Goal: Task Accomplishment & Management: Complete application form

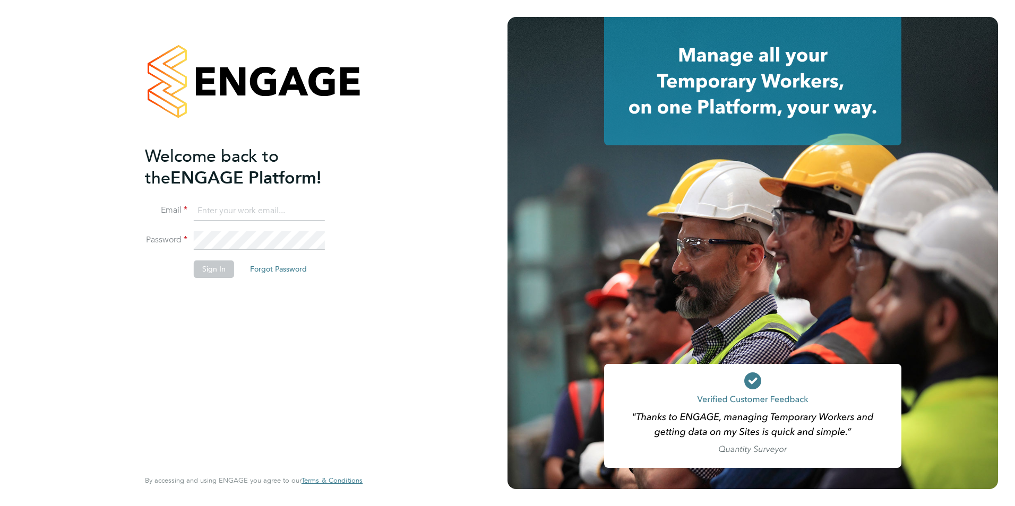
type input "[PERSON_NAME][EMAIL_ADDRESS][DOMAIN_NAME]"
click at [207, 276] on button "Sign In" at bounding box center [214, 269] width 40 height 17
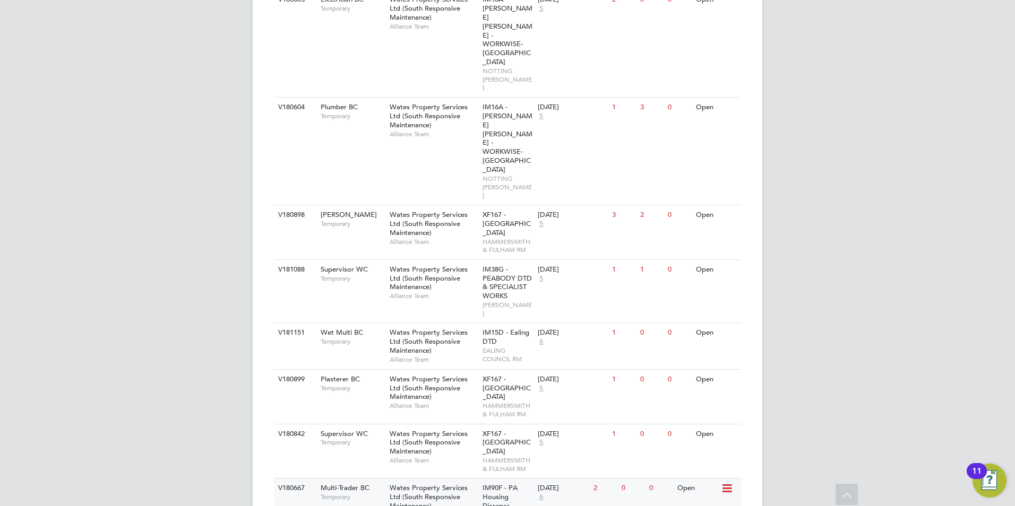
scroll to position [386, 0]
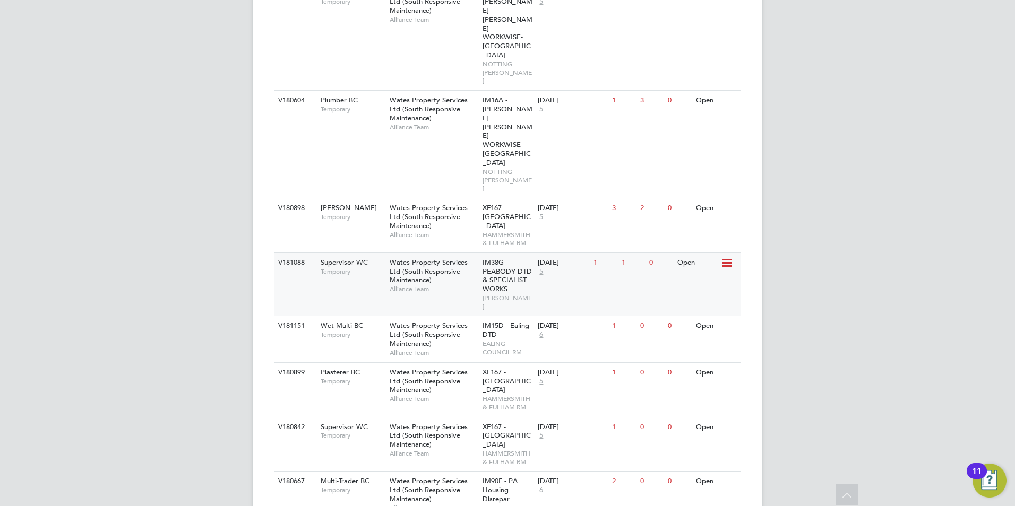
click at [415, 258] on span "Wates Property Services Ltd (South Responsive Maintenance)" at bounding box center [429, 271] width 78 height 27
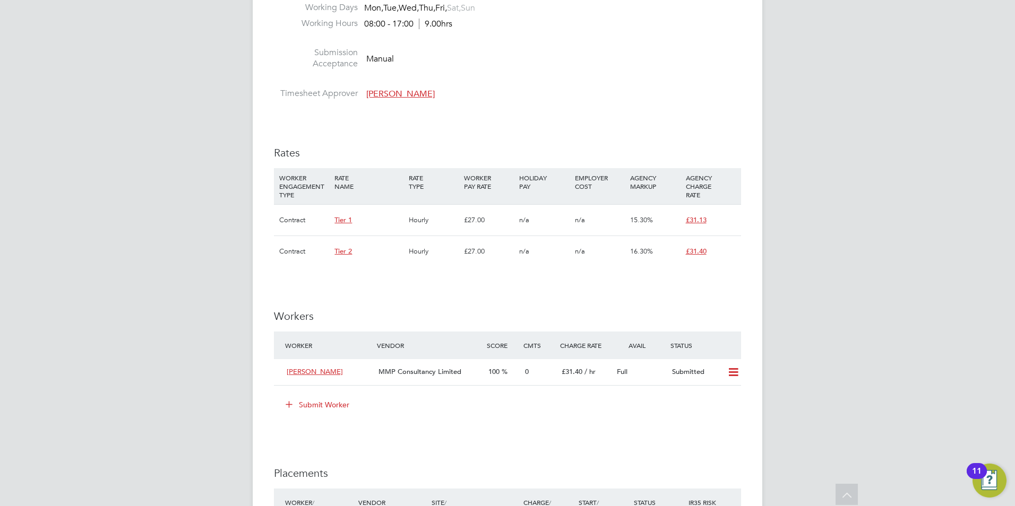
scroll to position [690, 0]
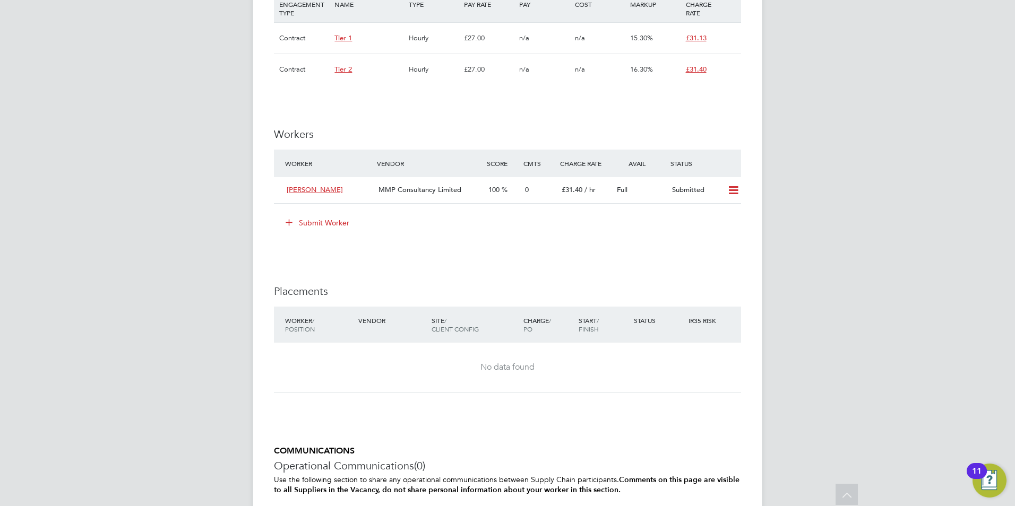
click at [321, 214] on button "Submit Worker" at bounding box center [318, 222] width 80 height 17
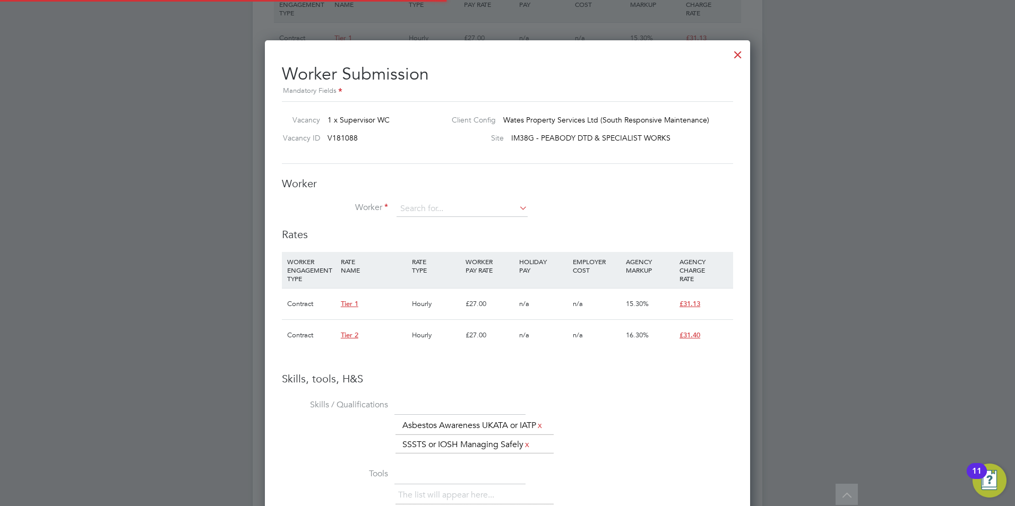
scroll to position [31, 72]
click at [432, 214] on input at bounding box center [462, 209] width 131 height 16
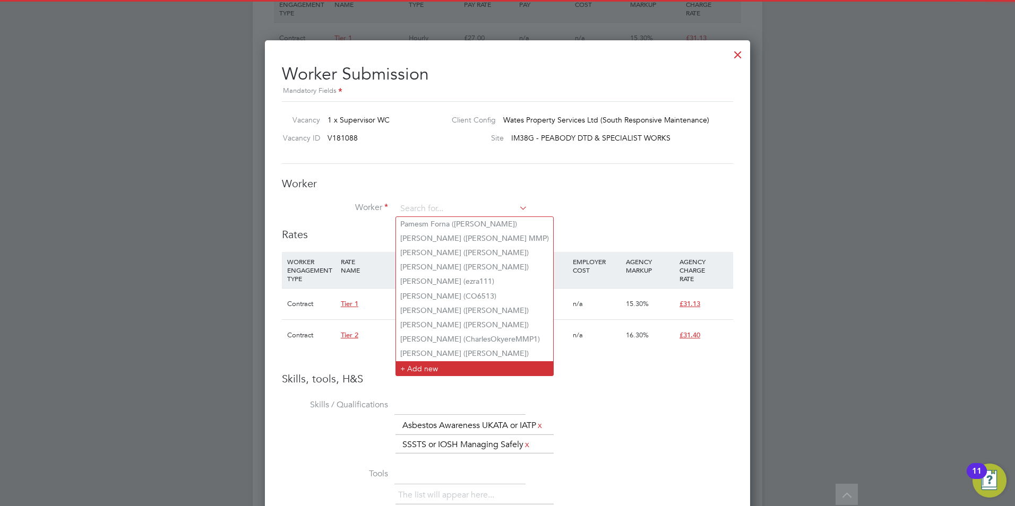
click at [433, 361] on li "+ Add new" at bounding box center [474, 368] width 157 height 14
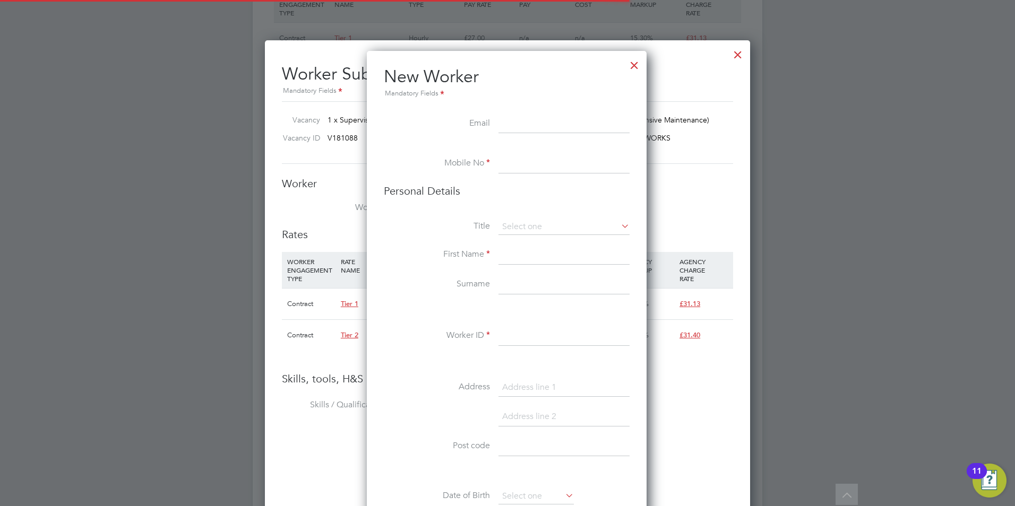
scroll to position [5, 5]
click at [523, 123] on input at bounding box center [563, 124] width 131 height 19
paste input "filipalin06@gmail.com"
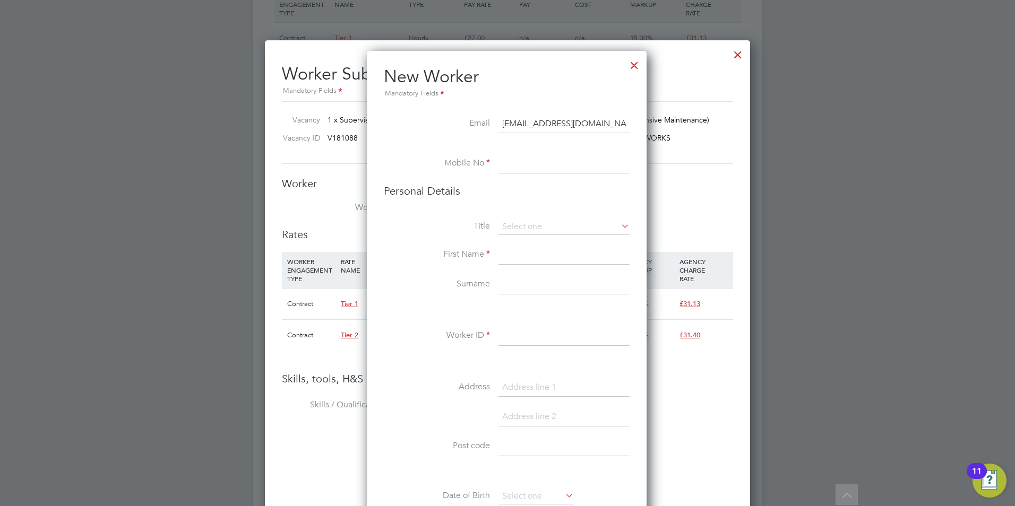
type input "filipalin06@gmail.com"
click at [519, 171] on input at bounding box center [563, 163] width 131 height 19
click at [546, 170] on input at bounding box center [563, 163] width 131 height 19
paste input "07494113143"
type input "07494113143"
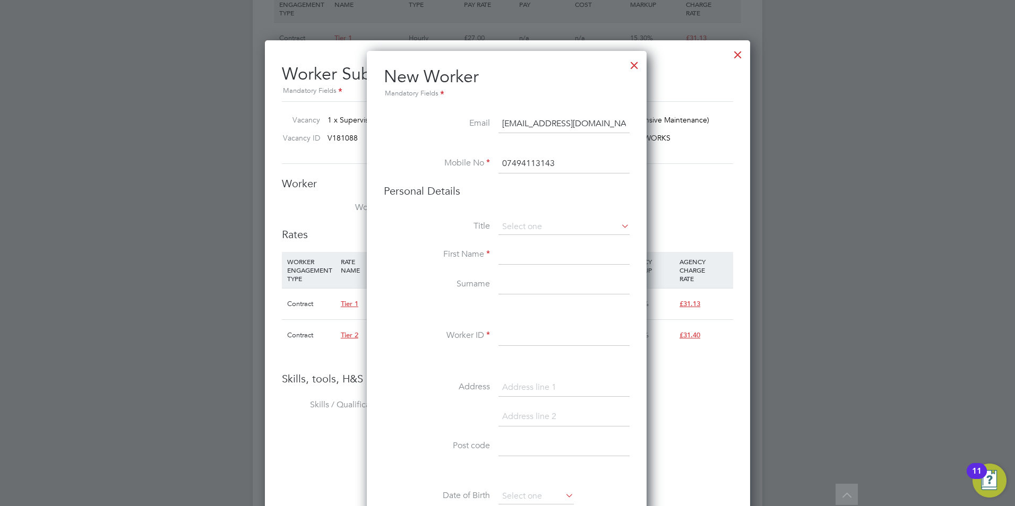
click at [515, 236] on li "Title" at bounding box center [507, 232] width 246 height 27
click at [524, 223] on input at bounding box center [563, 227] width 131 height 16
click at [528, 236] on li "Mr" at bounding box center [564, 242] width 132 height 14
type input "Mr"
click at [519, 254] on input at bounding box center [563, 255] width 131 height 19
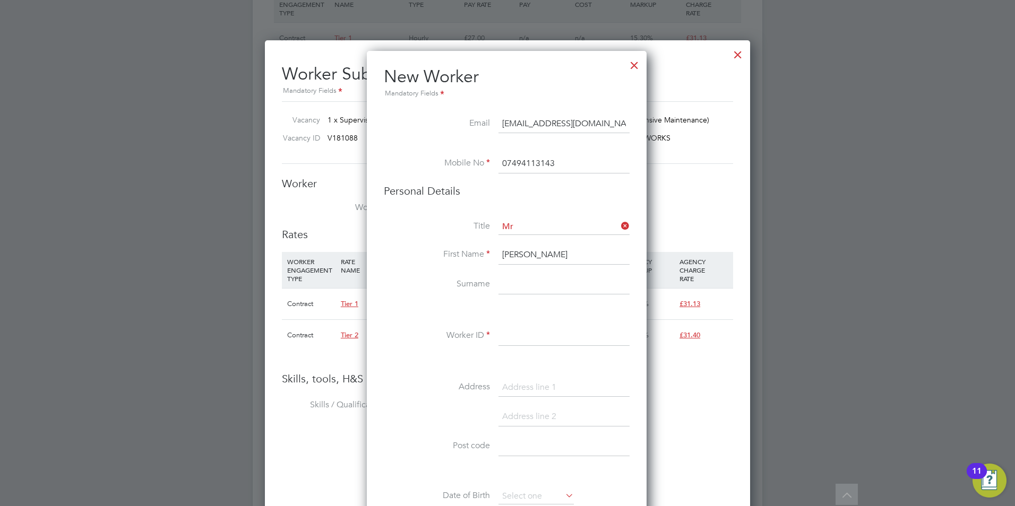
type input "Filip"
click at [526, 281] on input at bounding box center [563, 284] width 131 height 19
type input "Alin"
click at [545, 328] on input at bounding box center [563, 336] width 131 height 19
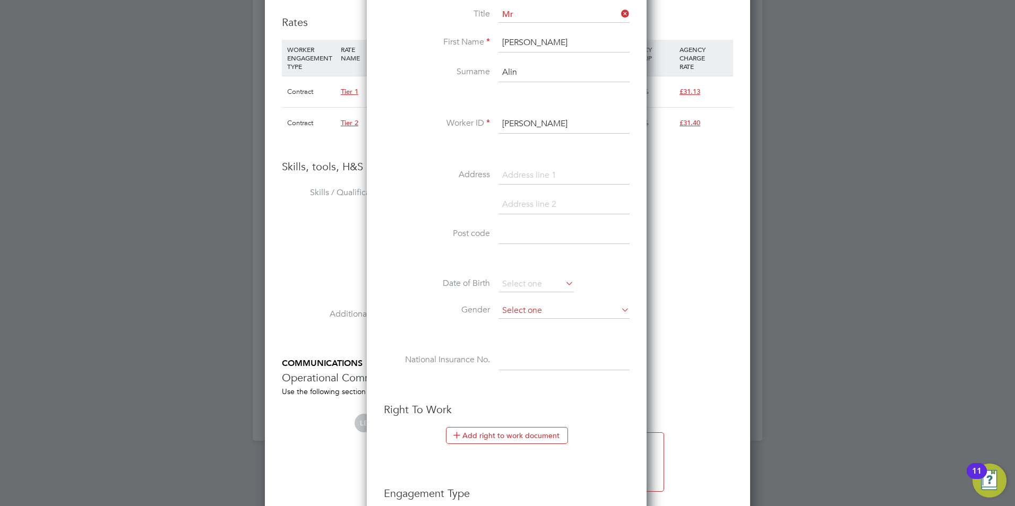
type input "Filip Alin"
click at [529, 307] on input at bounding box center [563, 311] width 131 height 16
click at [523, 324] on li "Male" at bounding box center [564, 326] width 132 height 14
type input "Male"
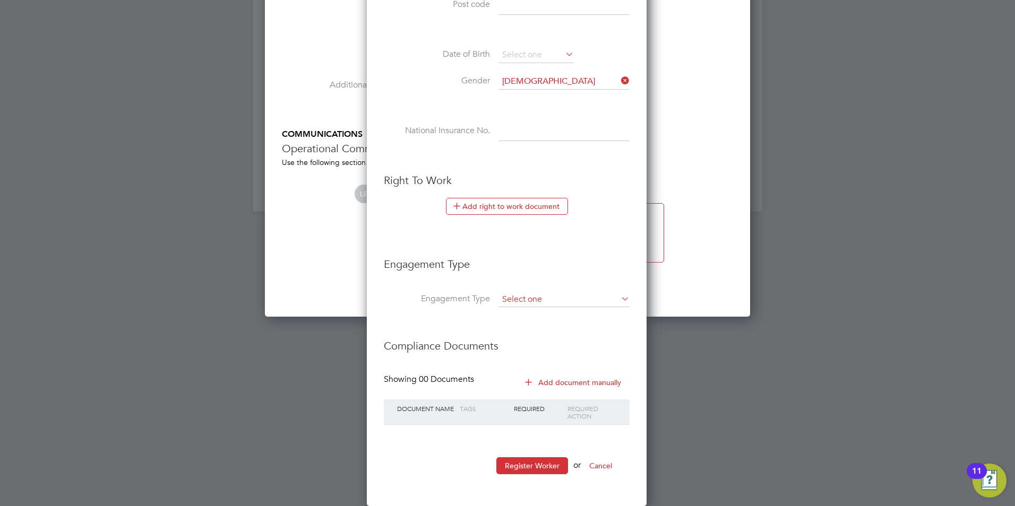
click at [544, 303] on input at bounding box center [563, 299] width 131 height 15
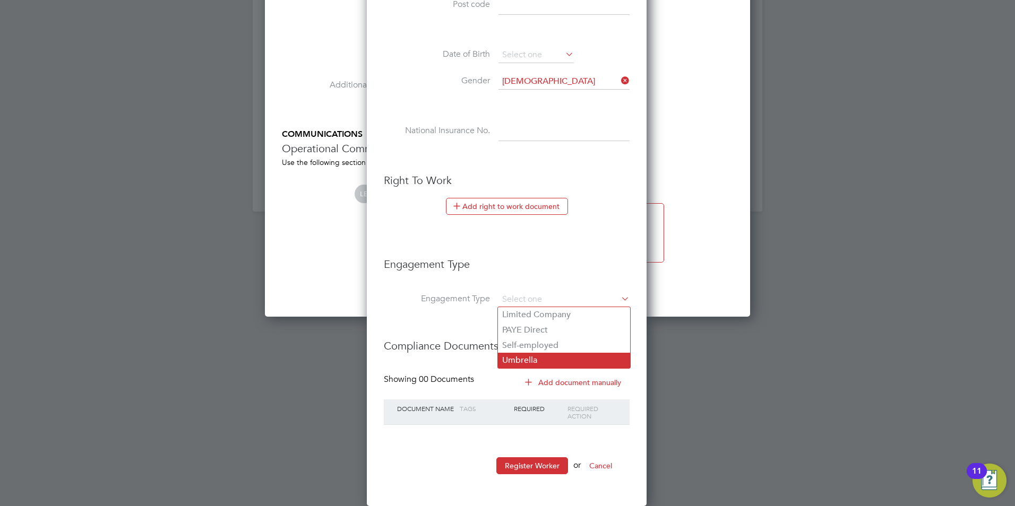
click at [548, 357] on li "Umbrella" at bounding box center [564, 360] width 132 height 15
type input "Umbrella"
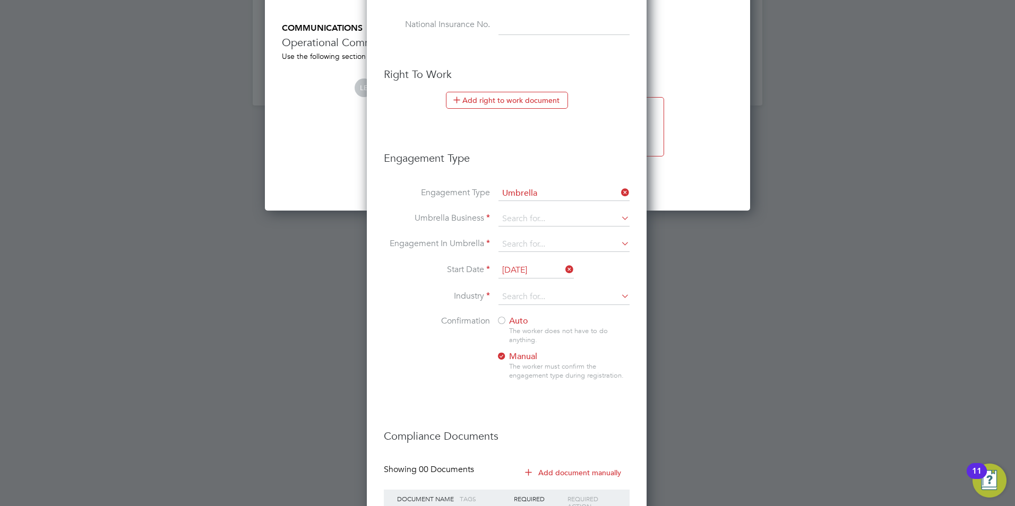
click at [528, 211] on li "Engagement Type Umbrella" at bounding box center [507, 198] width 246 height 25
click at [527, 221] on input at bounding box center [563, 219] width 131 height 15
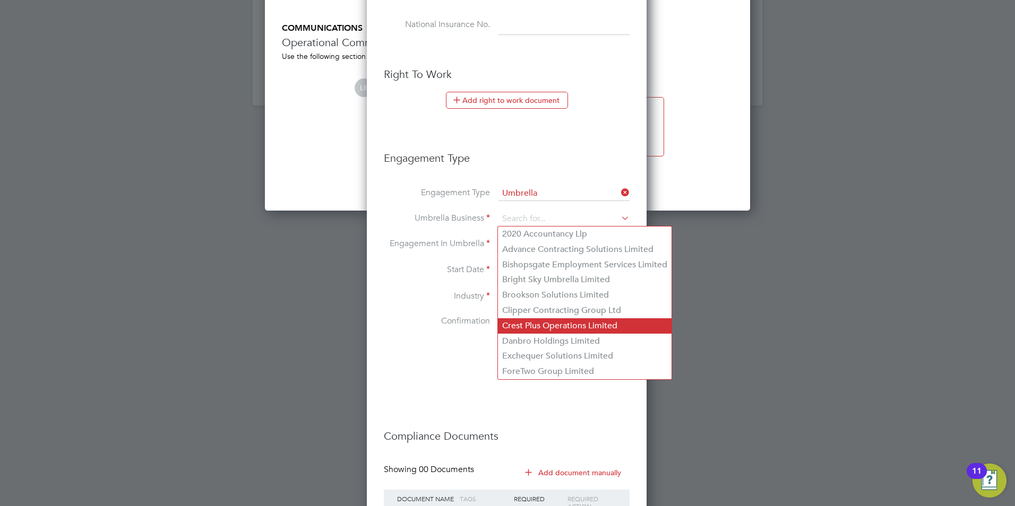
drag, startPoint x: 519, startPoint y: 337, endPoint x: 519, endPoint y: 323, distance: 13.8
click at [519, 337] on li "Danbro Holdings Limited" at bounding box center [585, 341] width 174 height 15
type input "Danbro Holdings Limited"
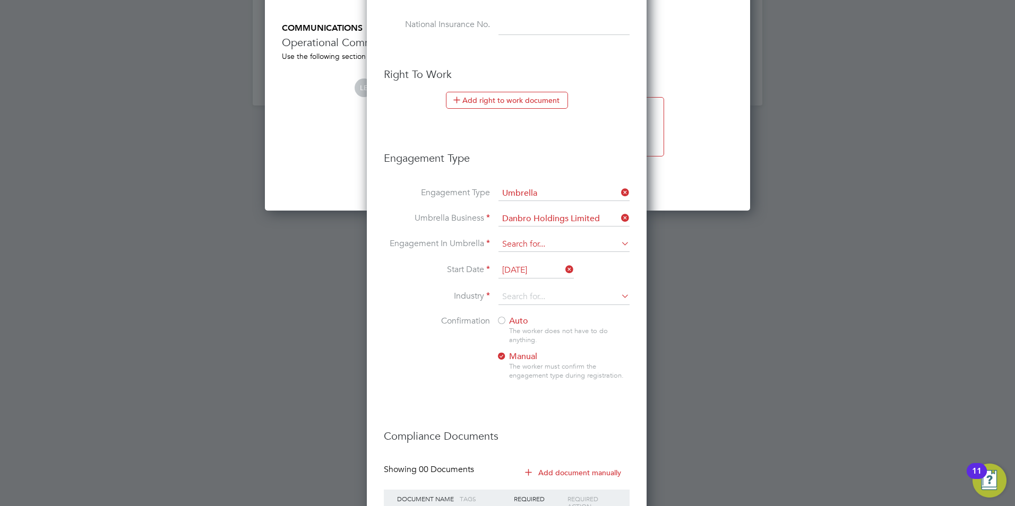
click at [519, 249] on input at bounding box center [563, 244] width 131 height 15
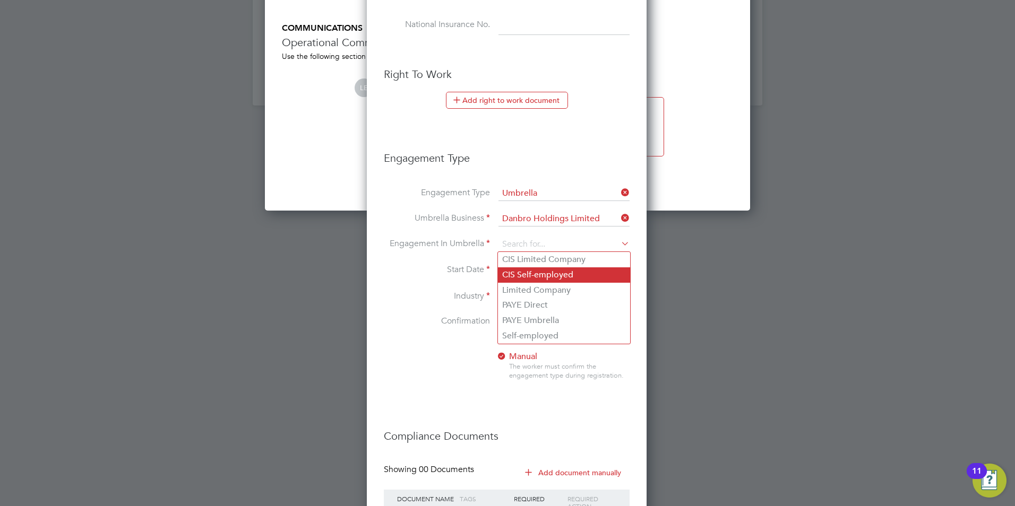
click at [527, 273] on li "CIS Self-employed" at bounding box center [564, 275] width 132 height 15
type input "CIS Self-employed"
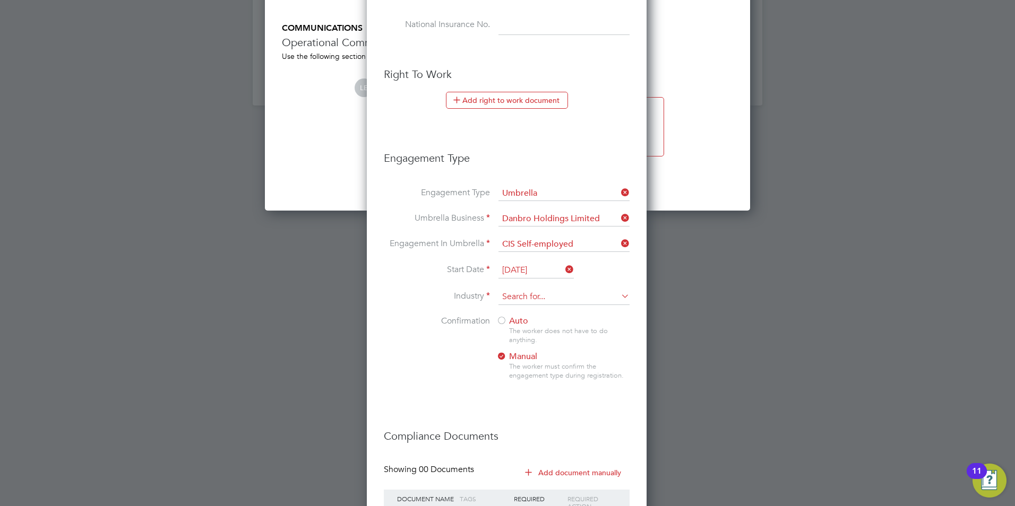
click at [521, 300] on input at bounding box center [563, 297] width 131 height 16
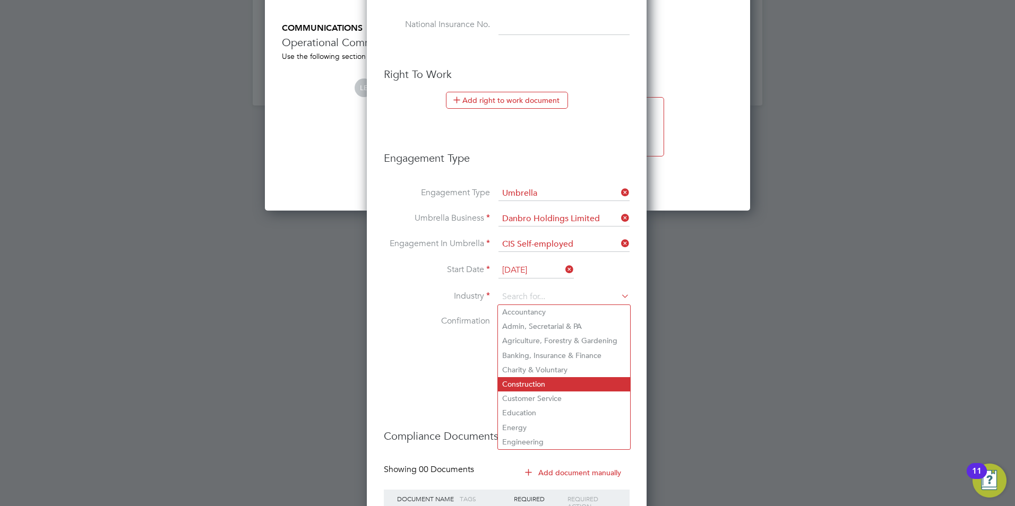
click at [538, 377] on li "Construction" at bounding box center [564, 384] width 132 height 14
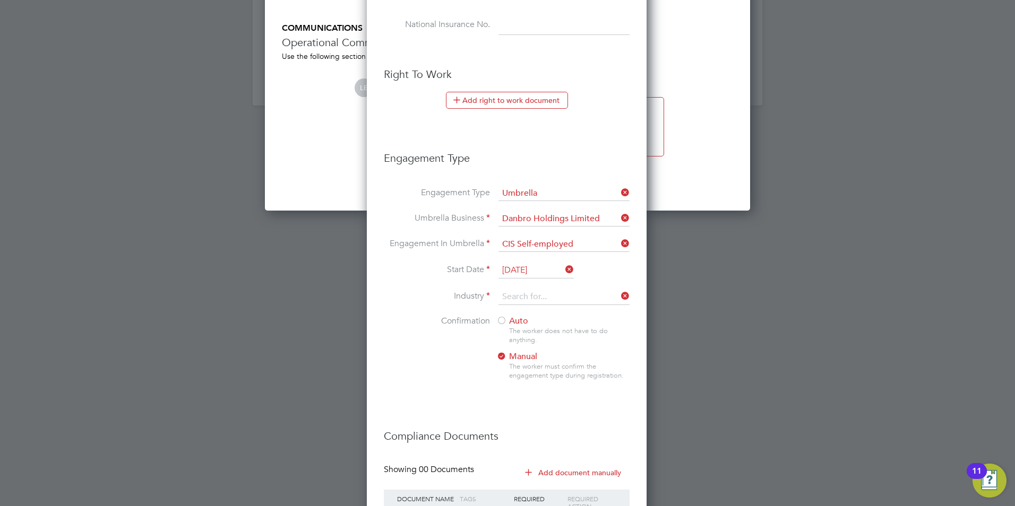
type input "Construction"
click at [503, 321] on div at bounding box center [501, 321] width 11 height 11
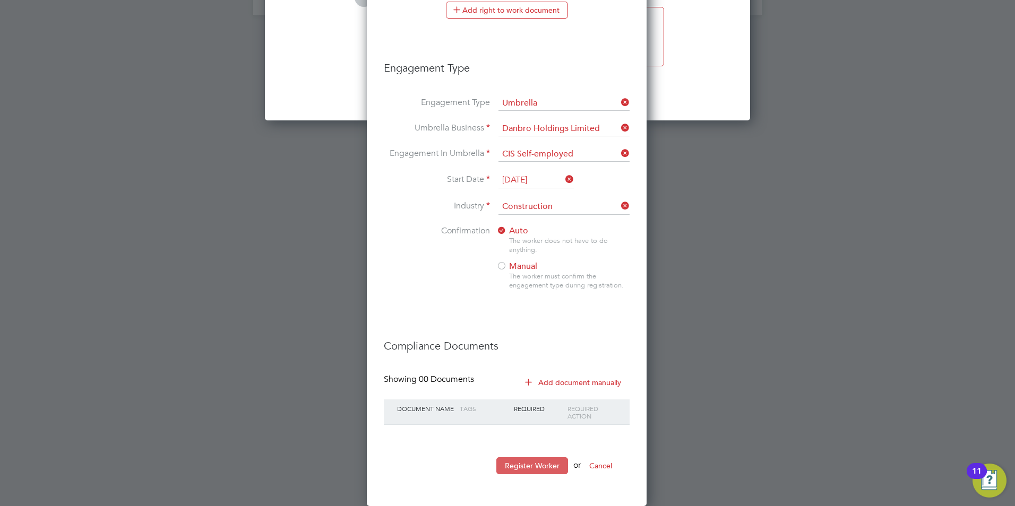
click at [517, 465] on button "Register Worker" at bounding box center [532, 466] width 72 height 17
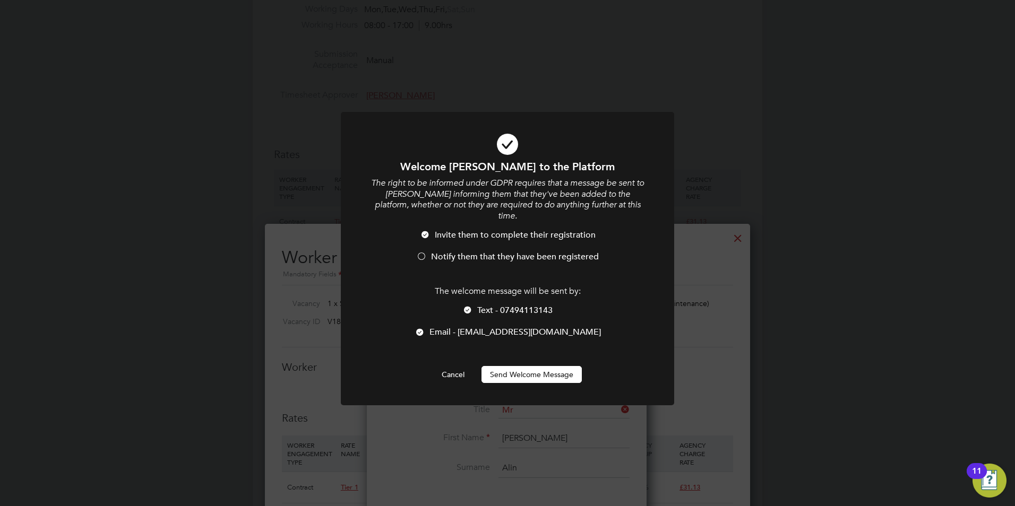
scroll to position [1095, 281]
click at [429, 252] on li "Notify them that they have been registered" at bounding box center [507, 263] width 276 height 22
drag, startPoint x: 469, startPoint y: 297, endPoint x: 483, endPoint y: 314, distance: 22.6
click at [469, 306] on div at bounding box center [467, 311] width 11 height 11
click at [521, 366] on button "Send Welcome Message" at bounding box center [531, 374] width 100 height 17
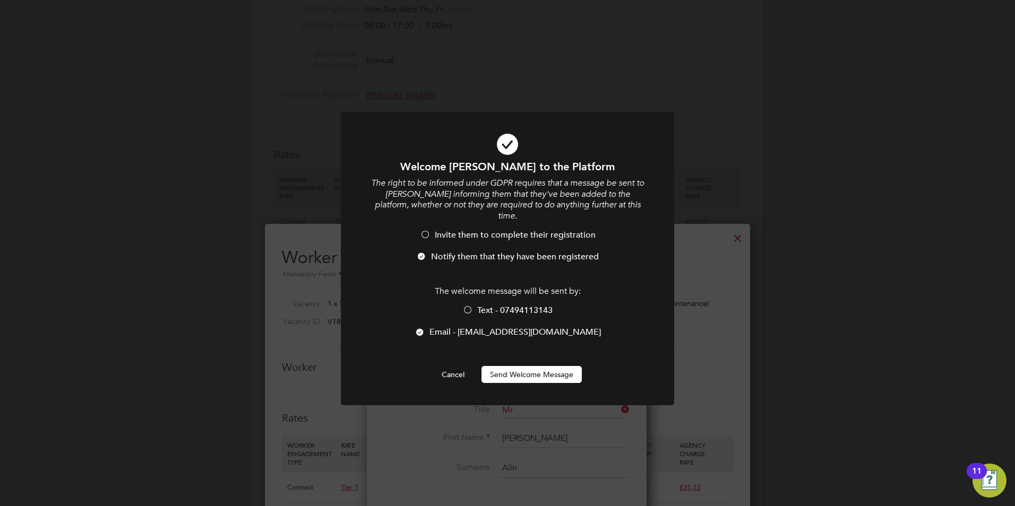
scroll to position [506, 0]
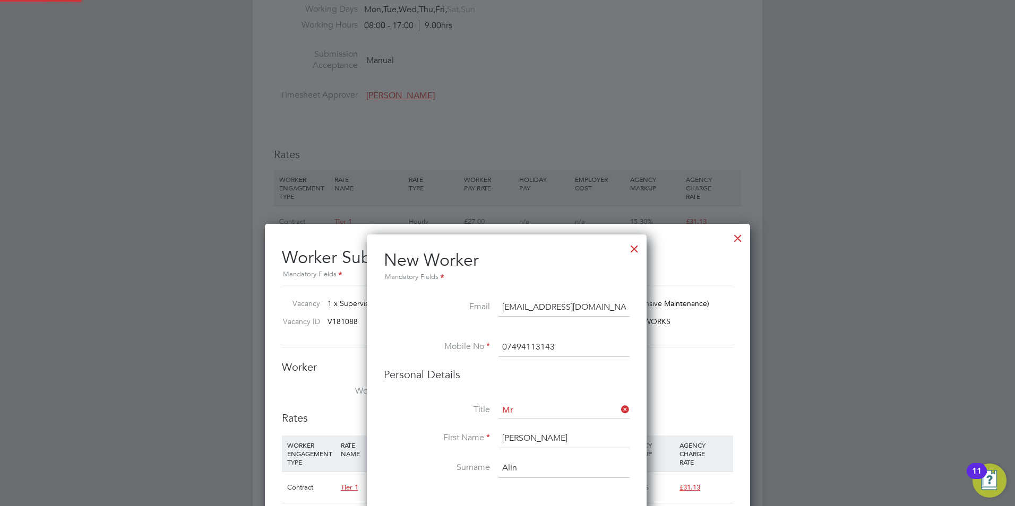
type input "Filip Alin (Filip Alin)"
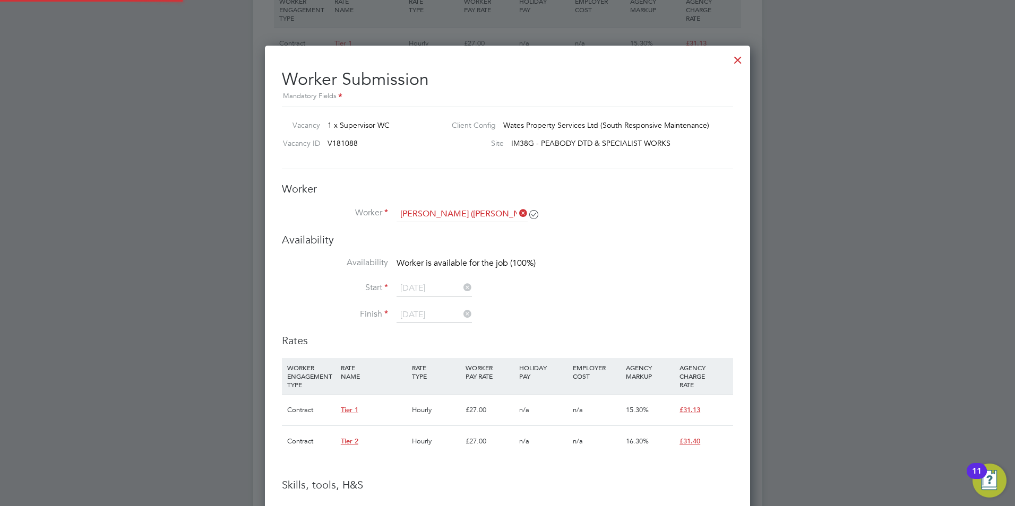
scroll to position [690, 0]
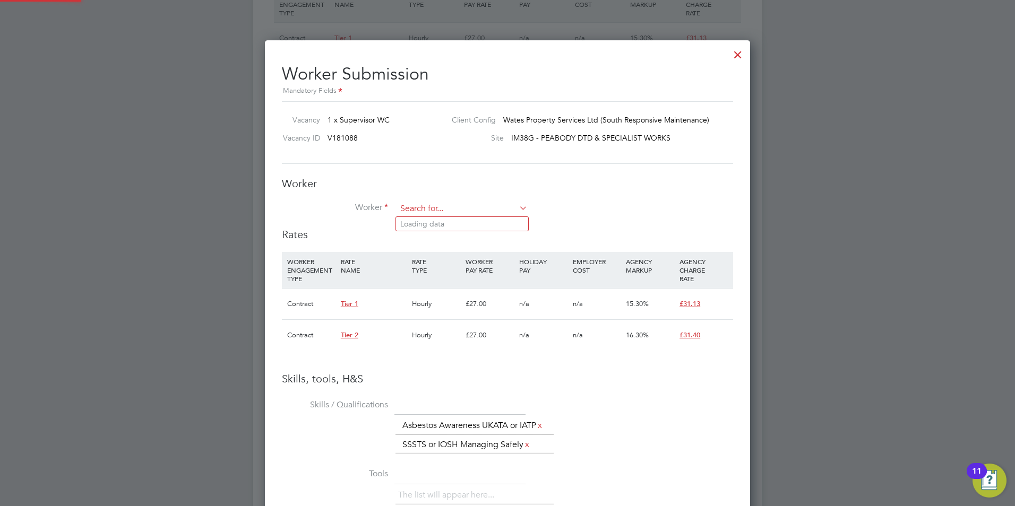
click at [443, 208] on input at bounding box center [462, 209] width 131 height 16
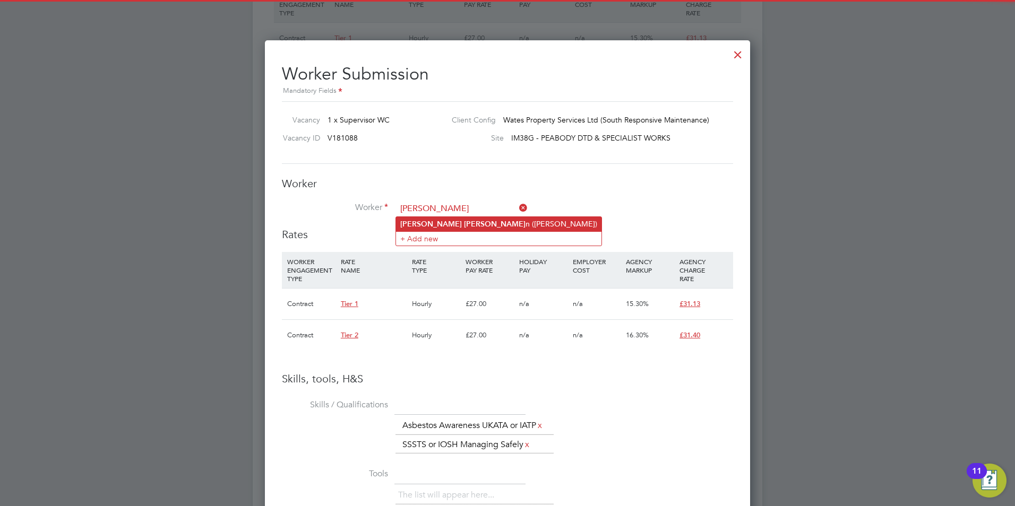
click at [448, 222] on li "Filip Ali n (Filip Alin)" at bounding box center [498, 224] width 205 height 14
type input "Filip Alin (Filip Alin)"
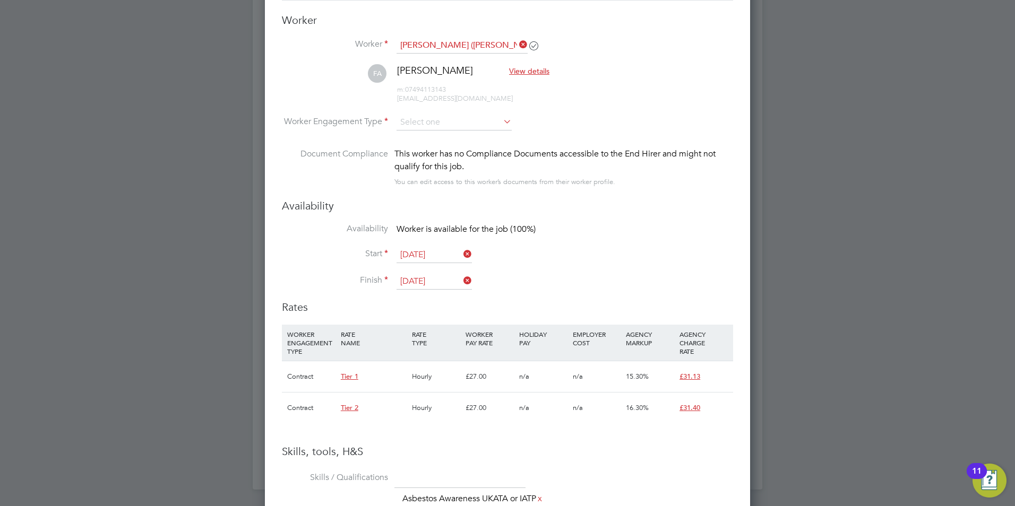
scroll to position [743, 0]
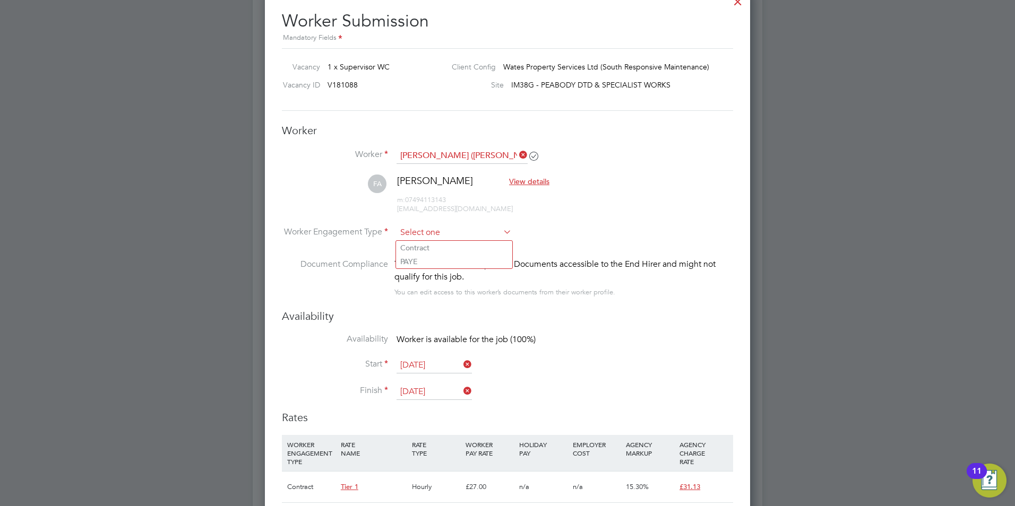
click at [436, 234] on input at bounding box center [454, 233] width 115 height 16
click at [438, 247] on li "Contract" at bounding box center [454, 248] width 116 height 14
type input "Contract"
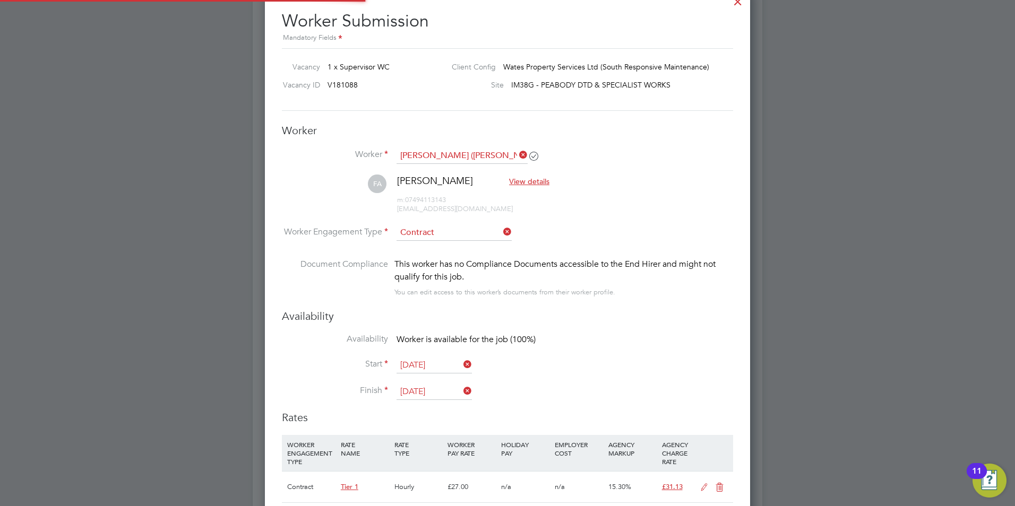
scroll to position [5, 5]
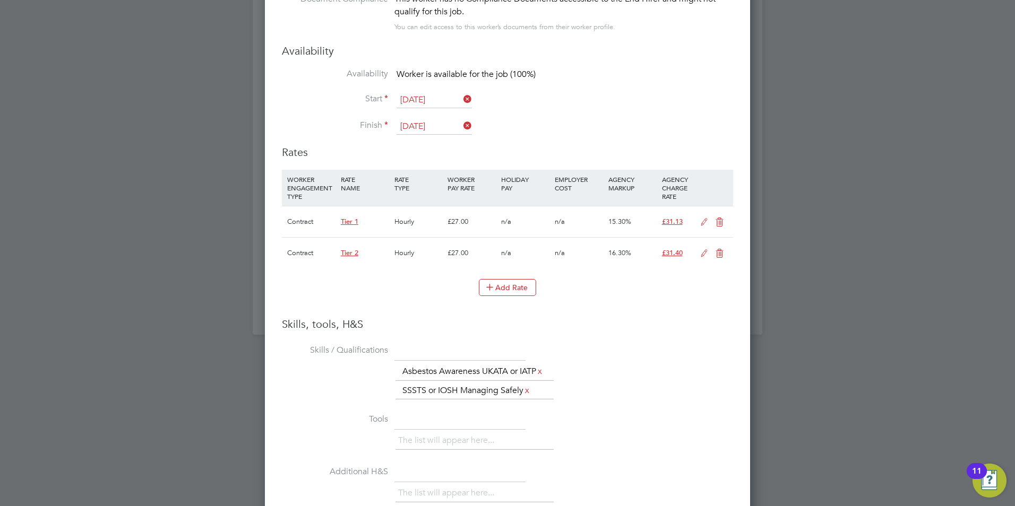
click at [717, 223] on icon at bounding box center [719, 222] width 13 height 8
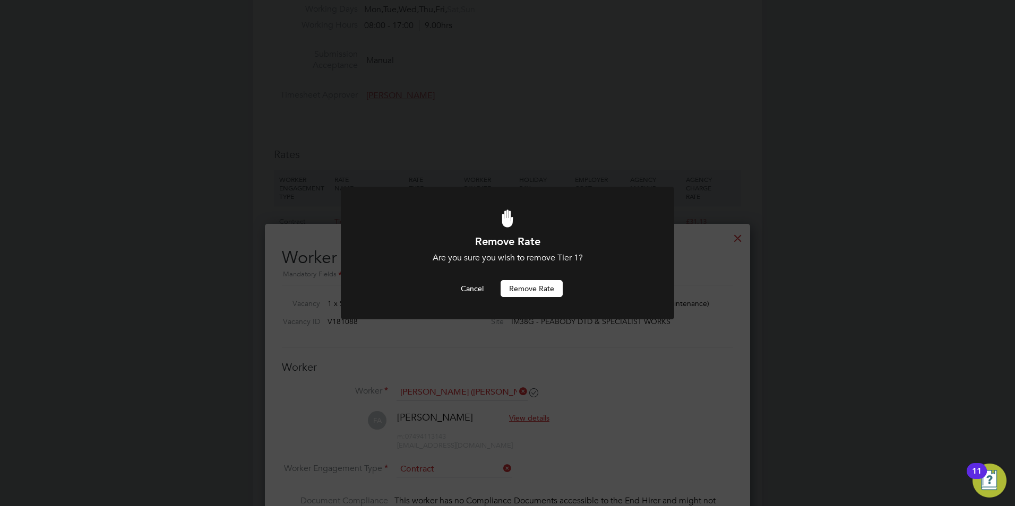
click at [531, 288] on button "Remove rate" at bounding box center [532, 288] width 62 height 17
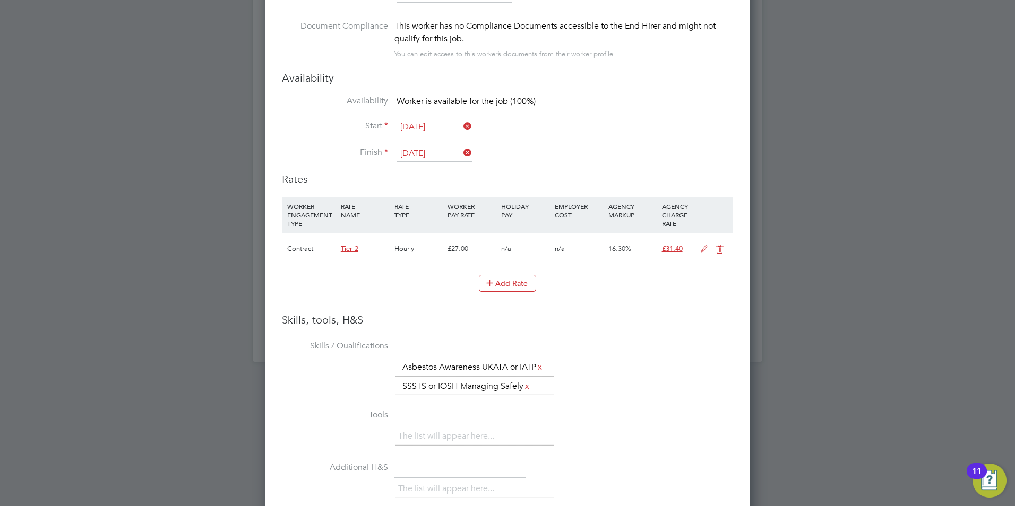
scroll to position [984, 0]
click at [702, 246] on icon at bounding box center [703, 247] width 13 height 8
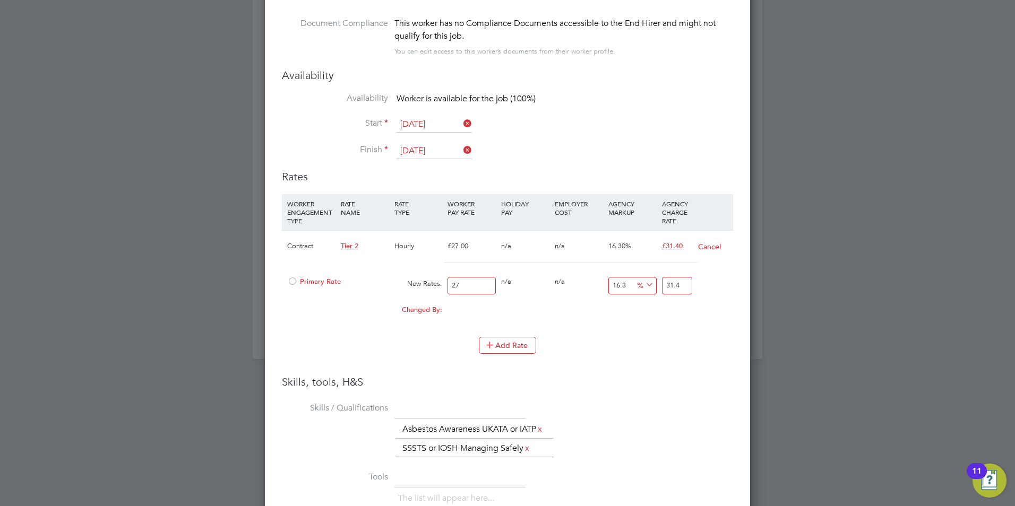
scroll to position [1027, 486]
click at [289, 283] on div at bounding box center [292, 285] width 11 height 8
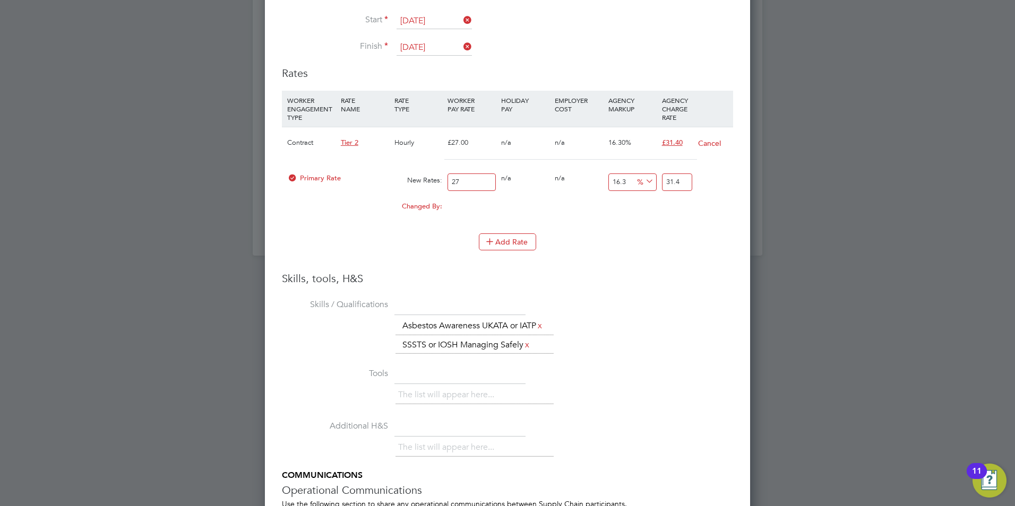
scroll to position [1251, 0]
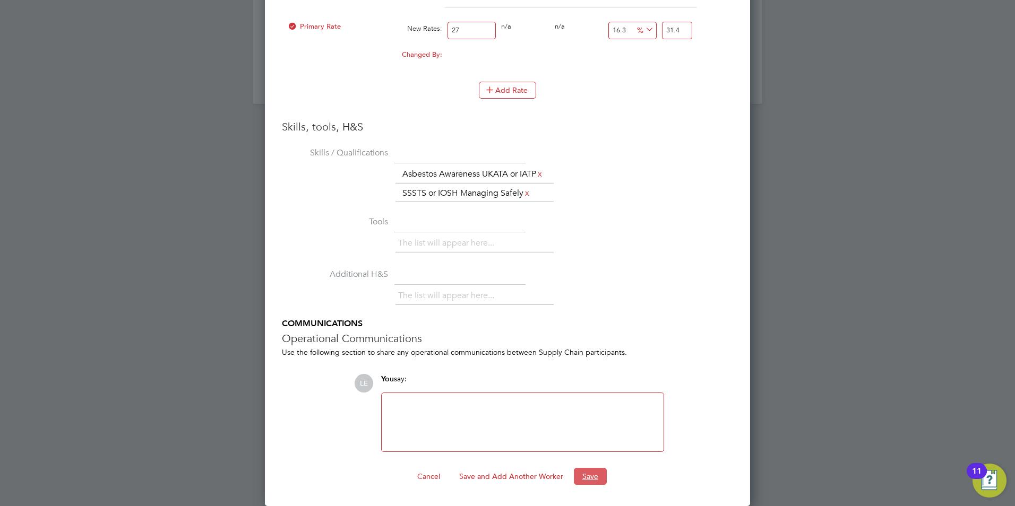
click at [606, 472] on button "Save" at bounding box center [590, 476] width 33 height 17
